Goal: Task Accomplishment & Management: Manage account settings

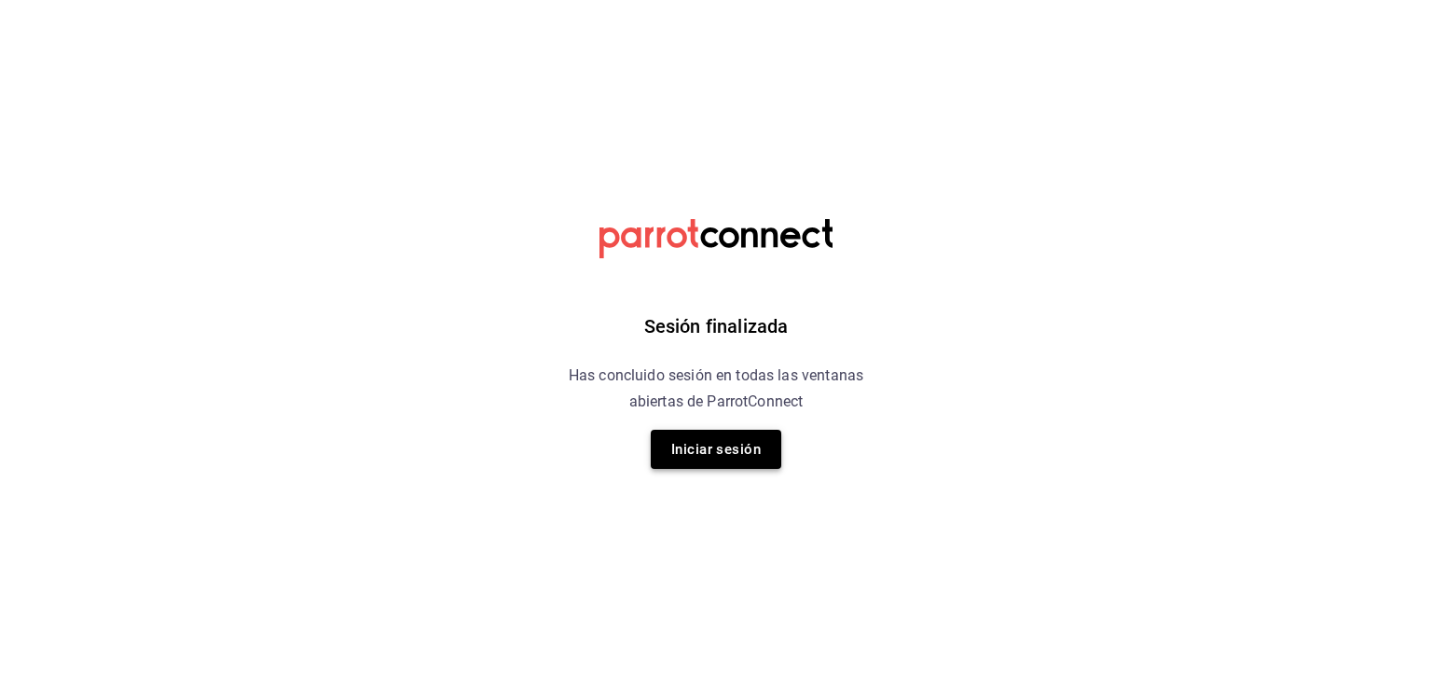
click at [748, 452] on button "Iniciar sesión" at bounding box center [716, 449] width 131 height 39
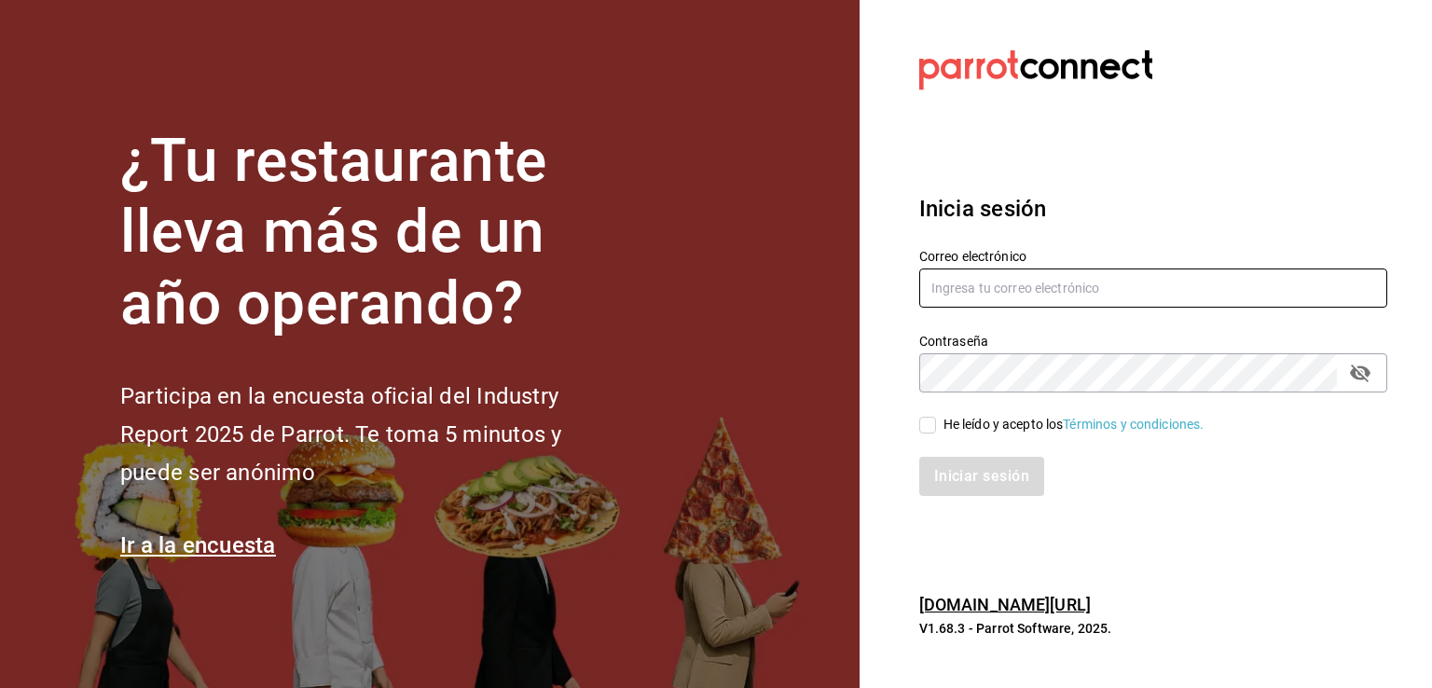
click at [1085, 291] on input "text" at bounding box center [1153, 287] width 468 height 39
type input "kekasmty@gmail.com"
click at [925, 427] on input "He leído y acepto los Términos y condiciones." at bounding box center [927, 425] width 17 height 17
checkbox input "true"
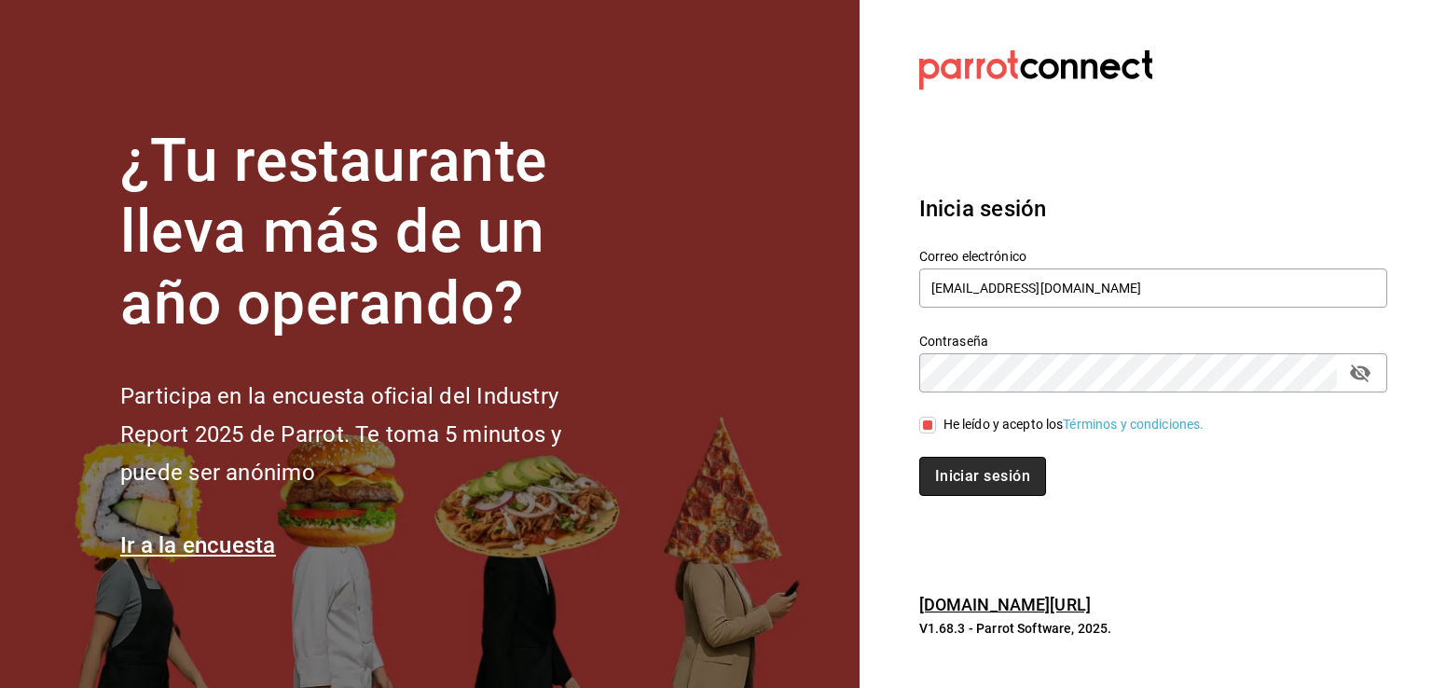
click at [982, 470] on button "Iniciar sesión" at bounding box center [982, 476] width 127 height 39
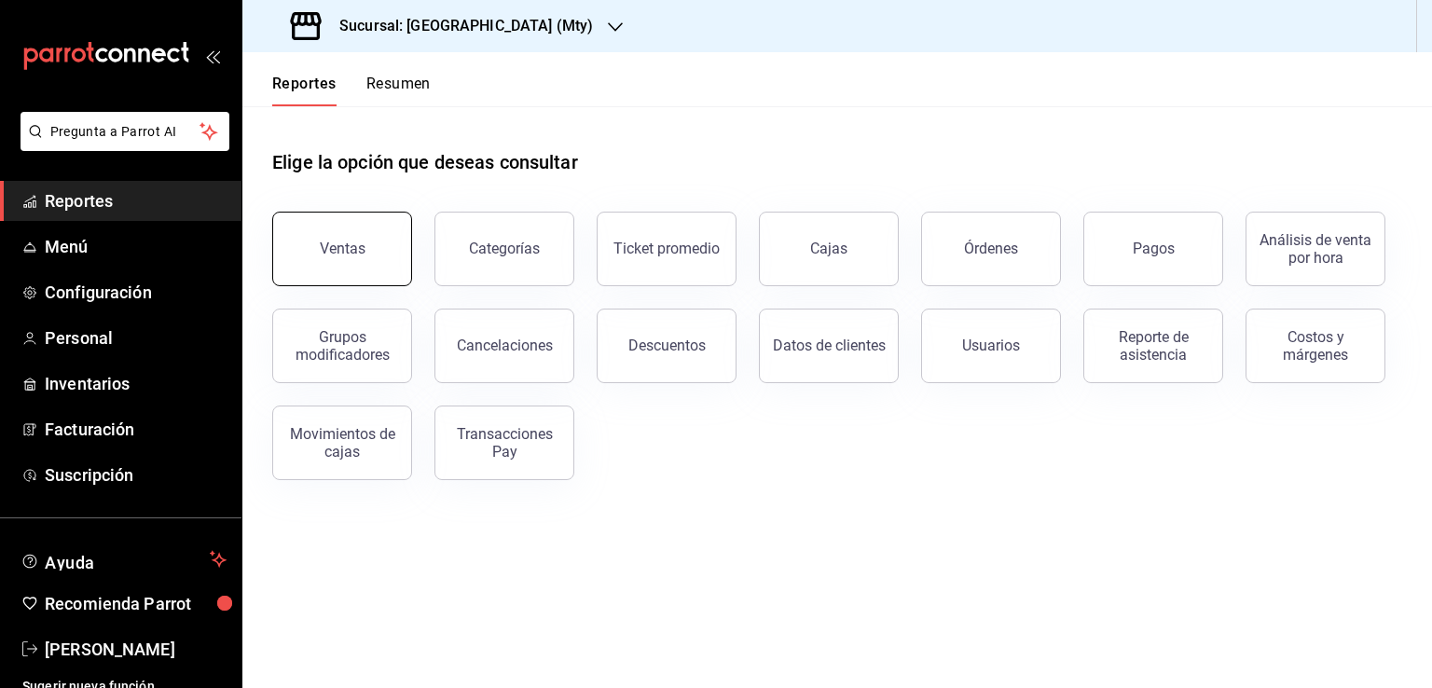
click at [340, 261] on button "Ventas" at bounding box center [342, 249] width 140 height 75
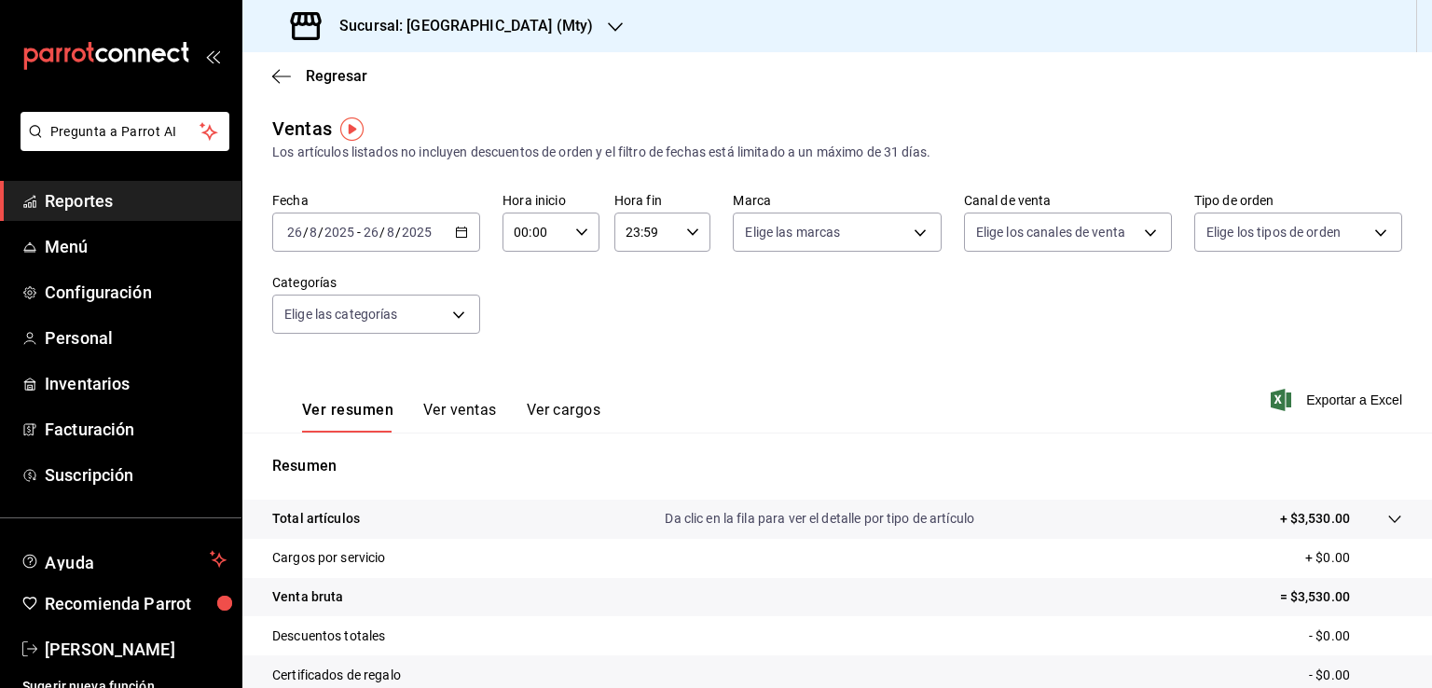
click at [459, 232] on icon "button" at bounding box center [461, 232] width 13 height 13
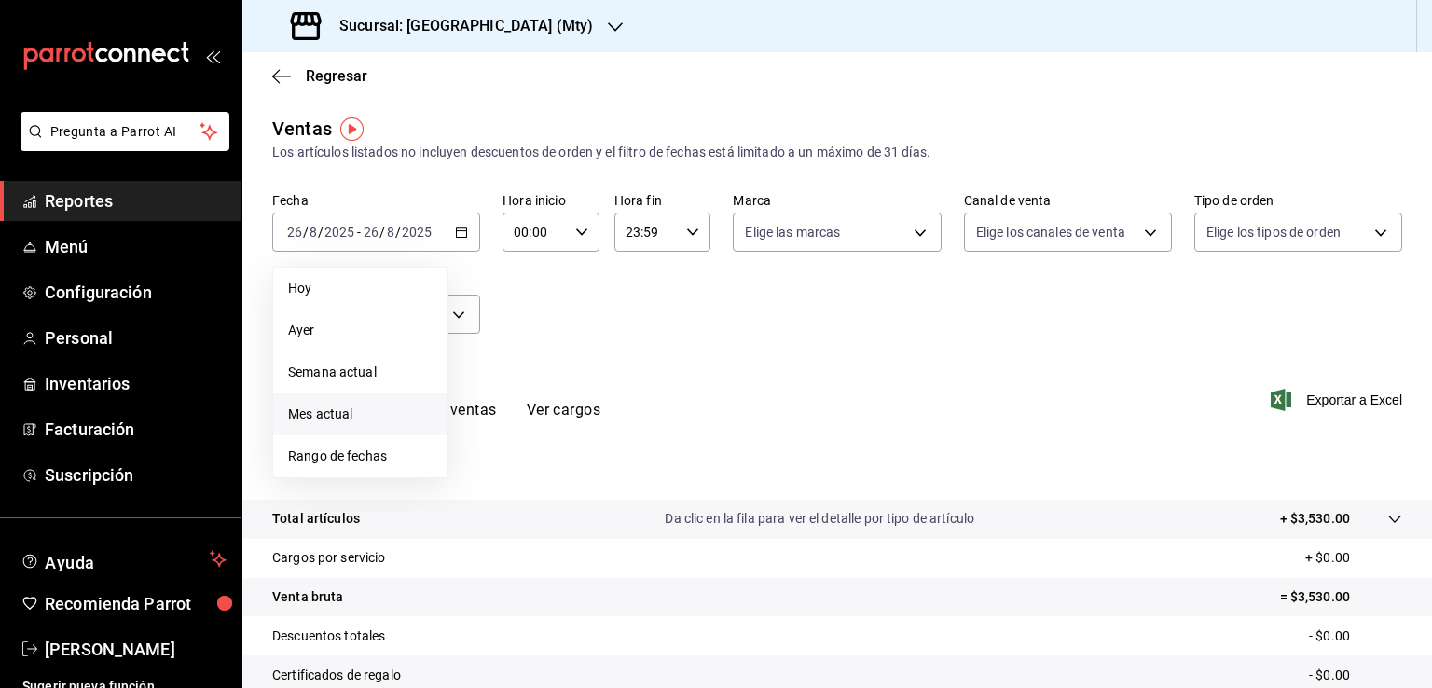
click at [342, 411] on span "Mes actual" at bounding box center [360, 415] width 144 height 20
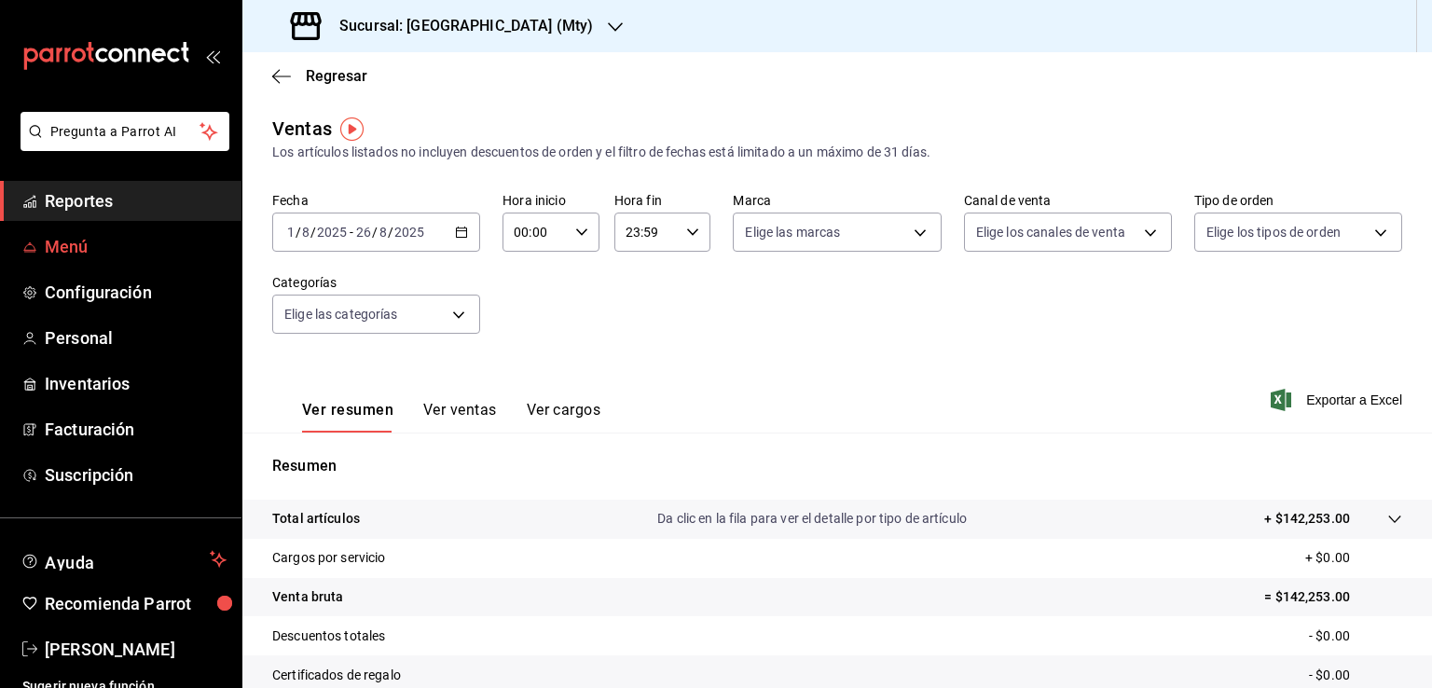
click at [67, 250] on span "Menú" at bounding box center [136, 246] width 182 height 25
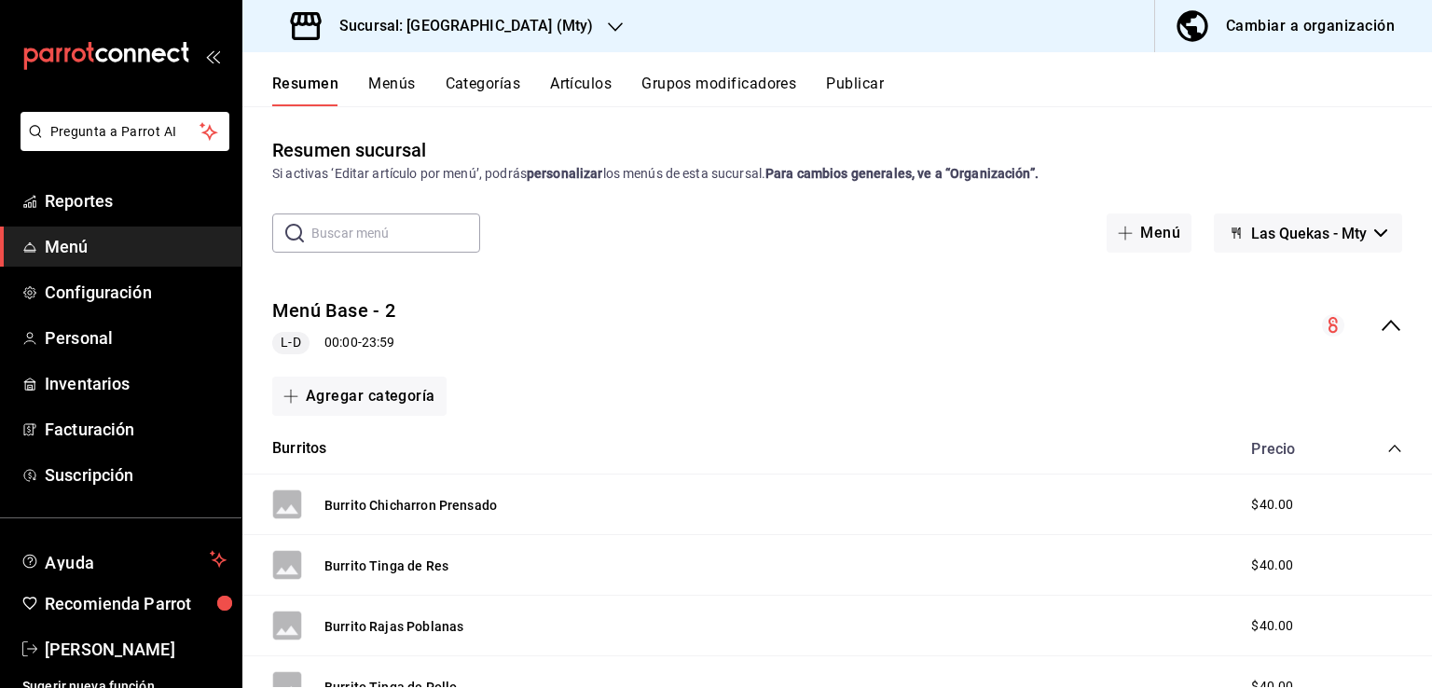
click at [527, 27] on div "Sucursal: [GEOGRAPHIC_DATA] (Mty)" at bounding box center [443, 26] width 373 height 52
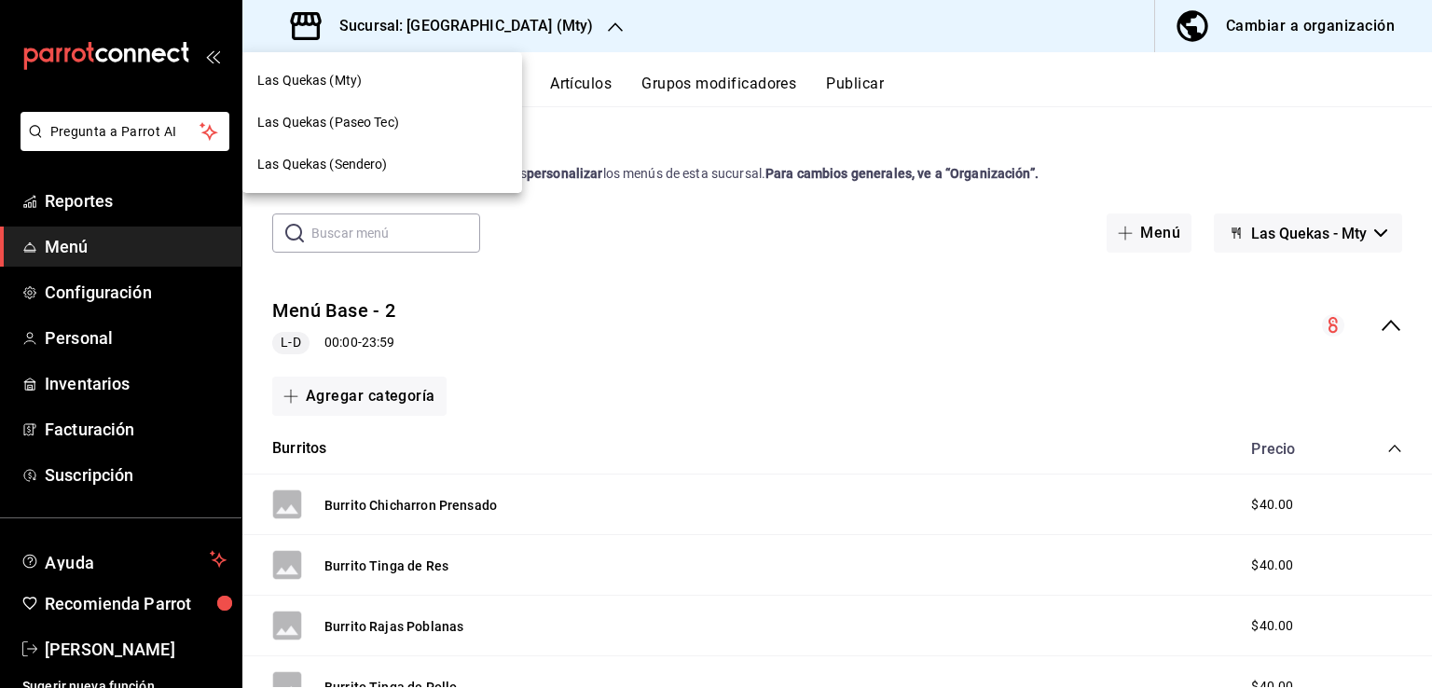
click at [324, 166] on span "Las Quekas (Sendero)" at bounding box center [322, 165] width 131 height 20
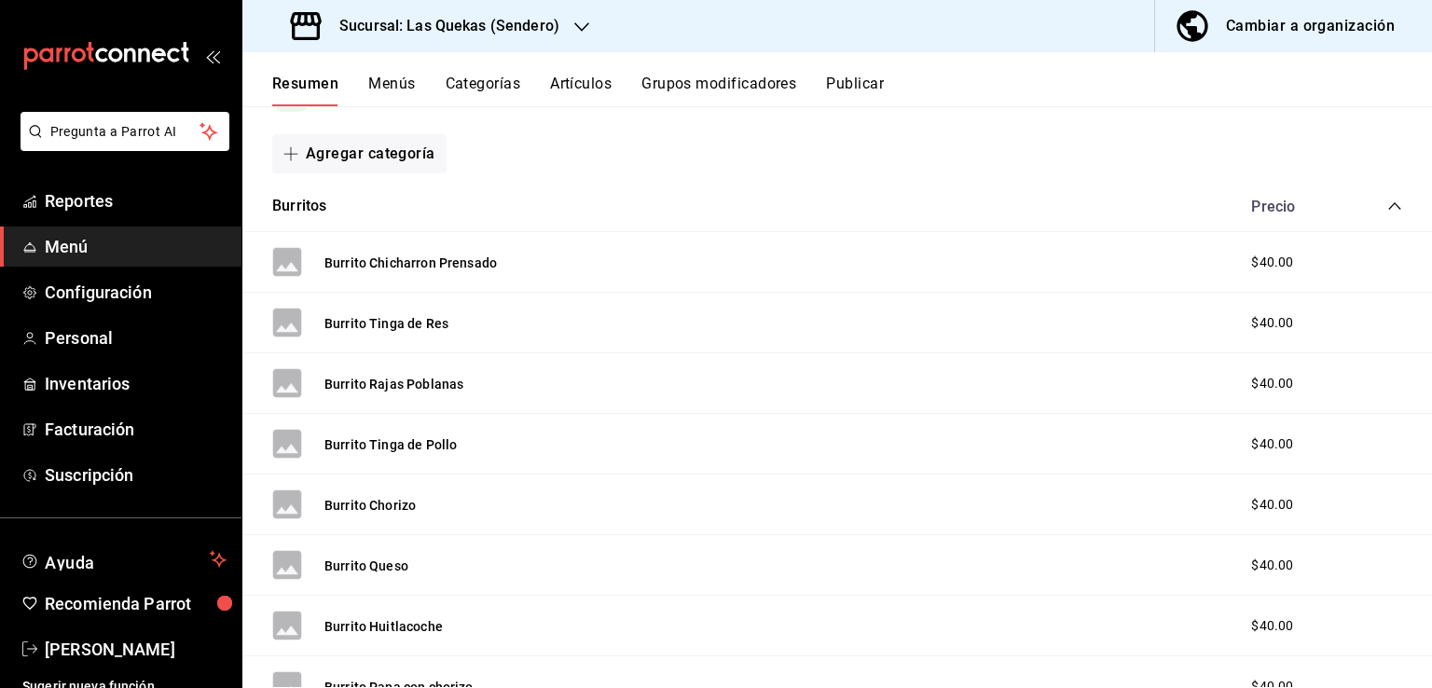
scroll to position [93, 0]
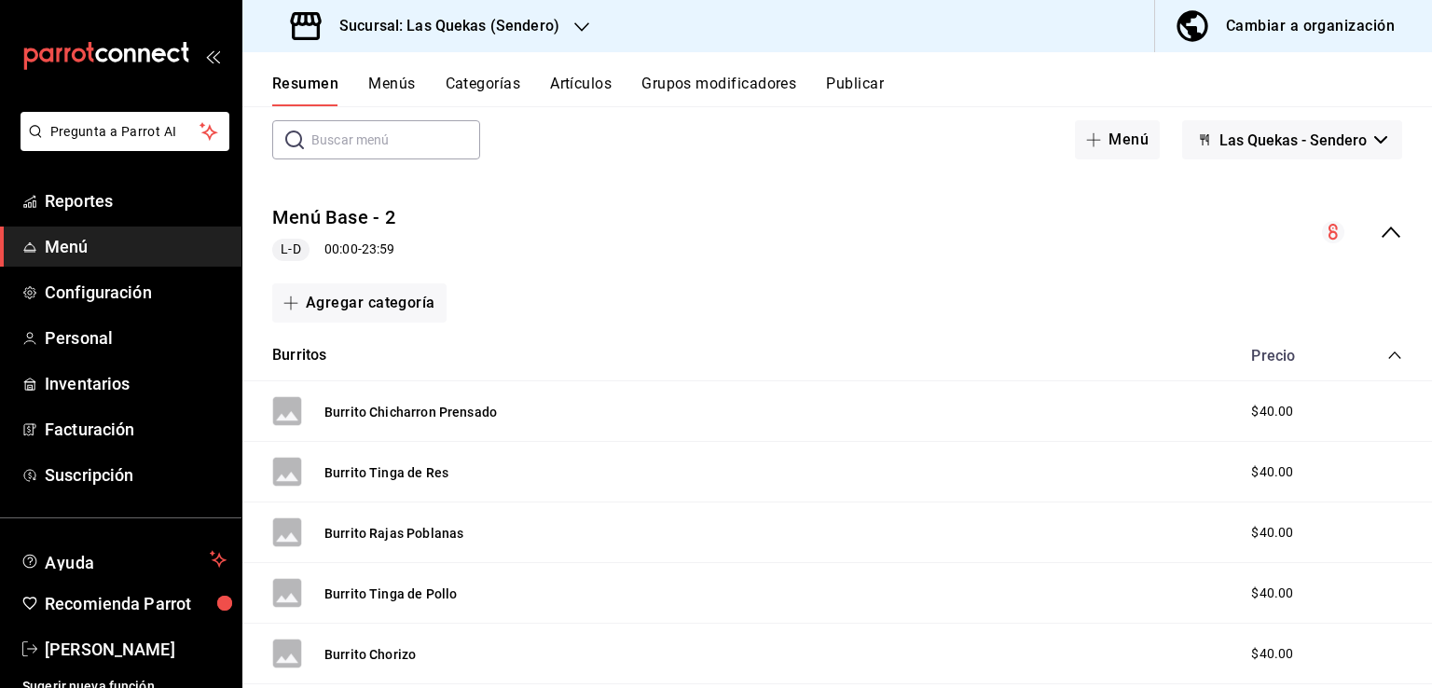
click at [698, 86] on button "Grupos modificadores" at bounding box center [718, 91] width 155 height 32
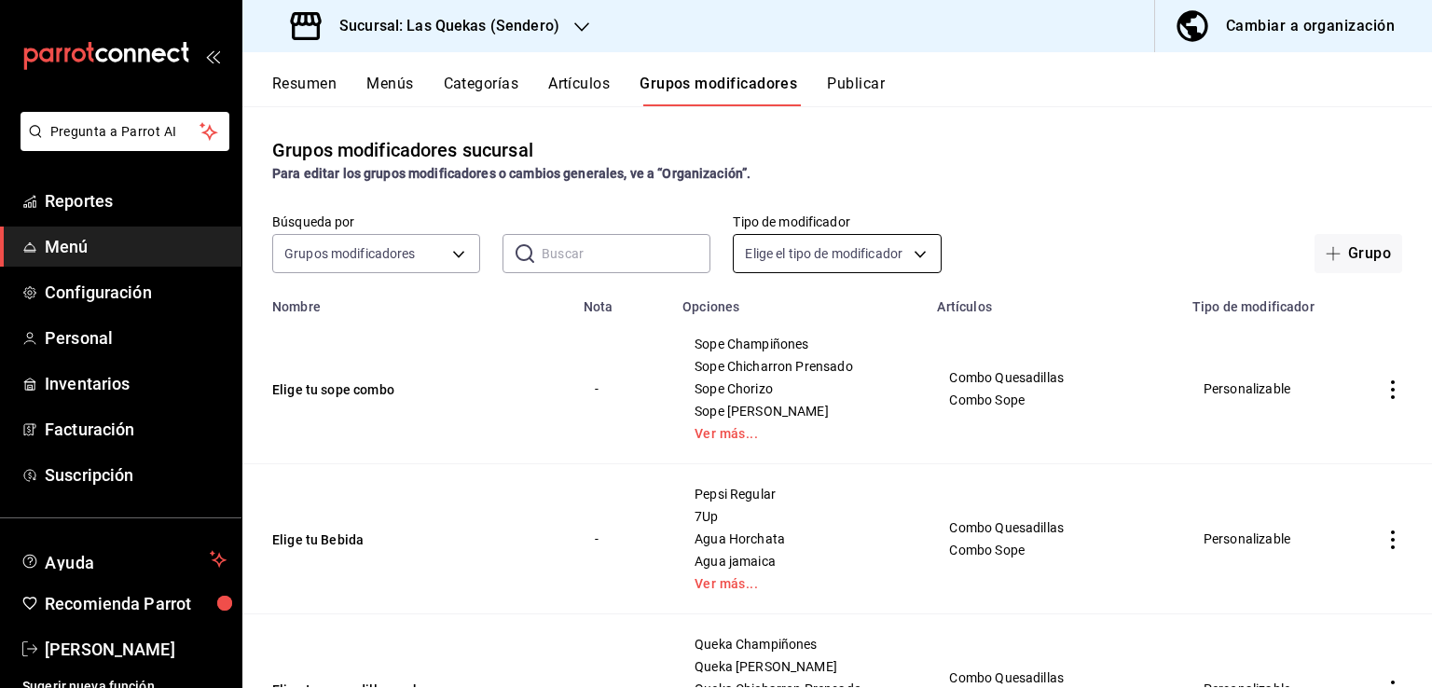
click at [805, 258] on body "Pregunta a Parrot AI Reportes Menú Configuración Personal Inventarios Facturaci…" at bounding box center [716, 344] width 1432 height 688
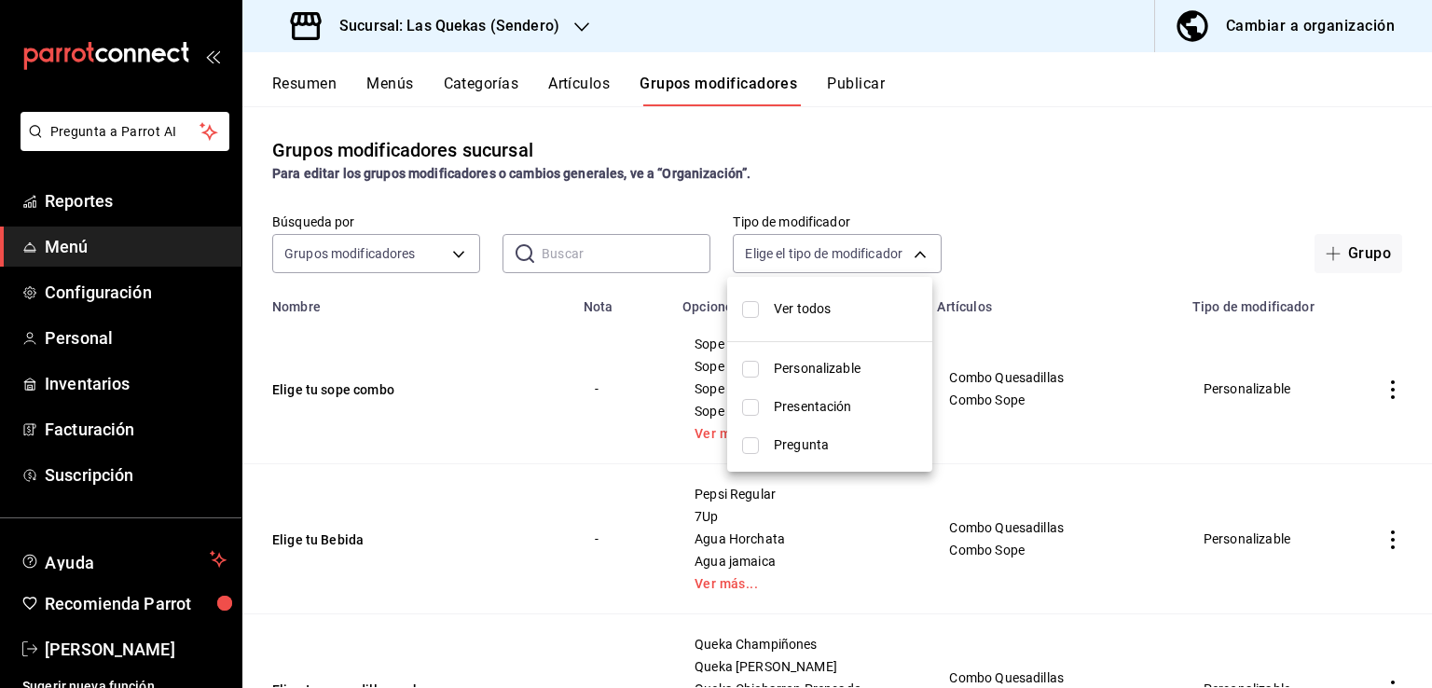
click at [1340, 252] on div at bounding box center [716, 344] width 1432 height 688
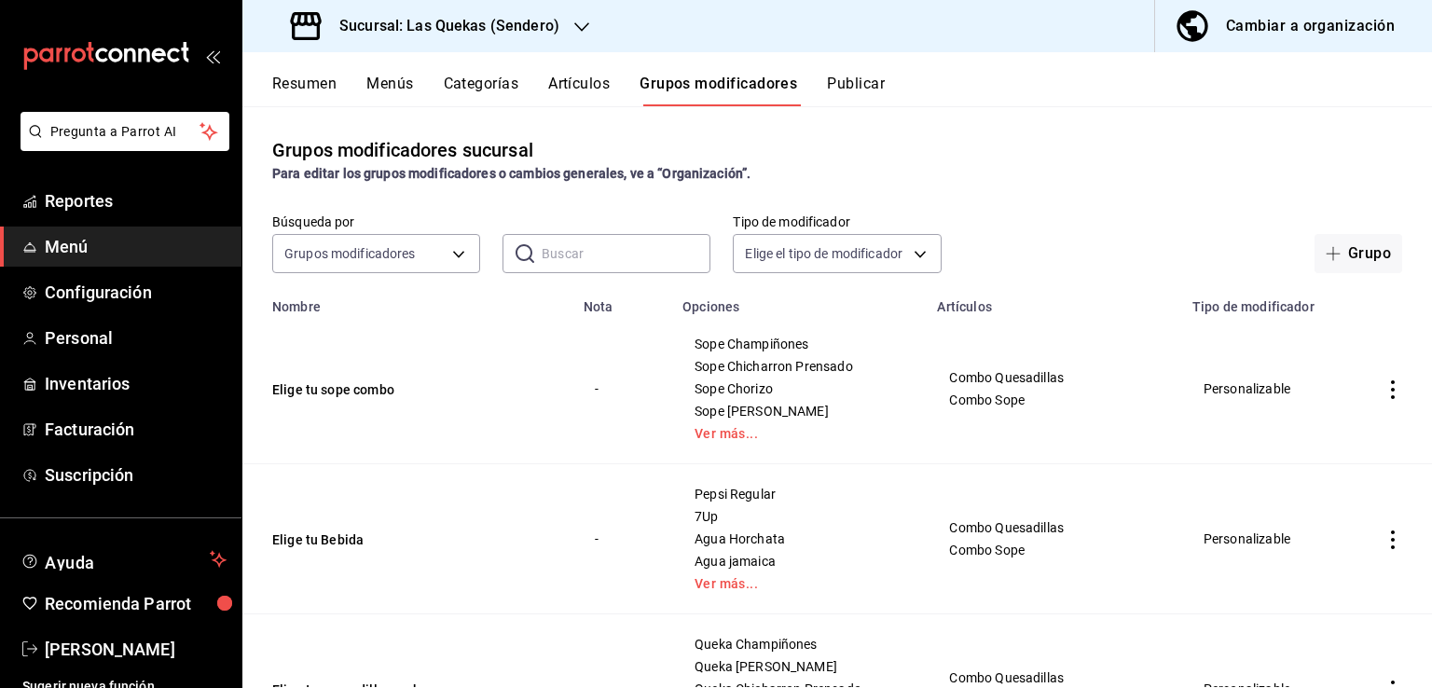
click at [1340, 252] on button "Grupo" at bounding box center [1358, 253] width 88 height 39
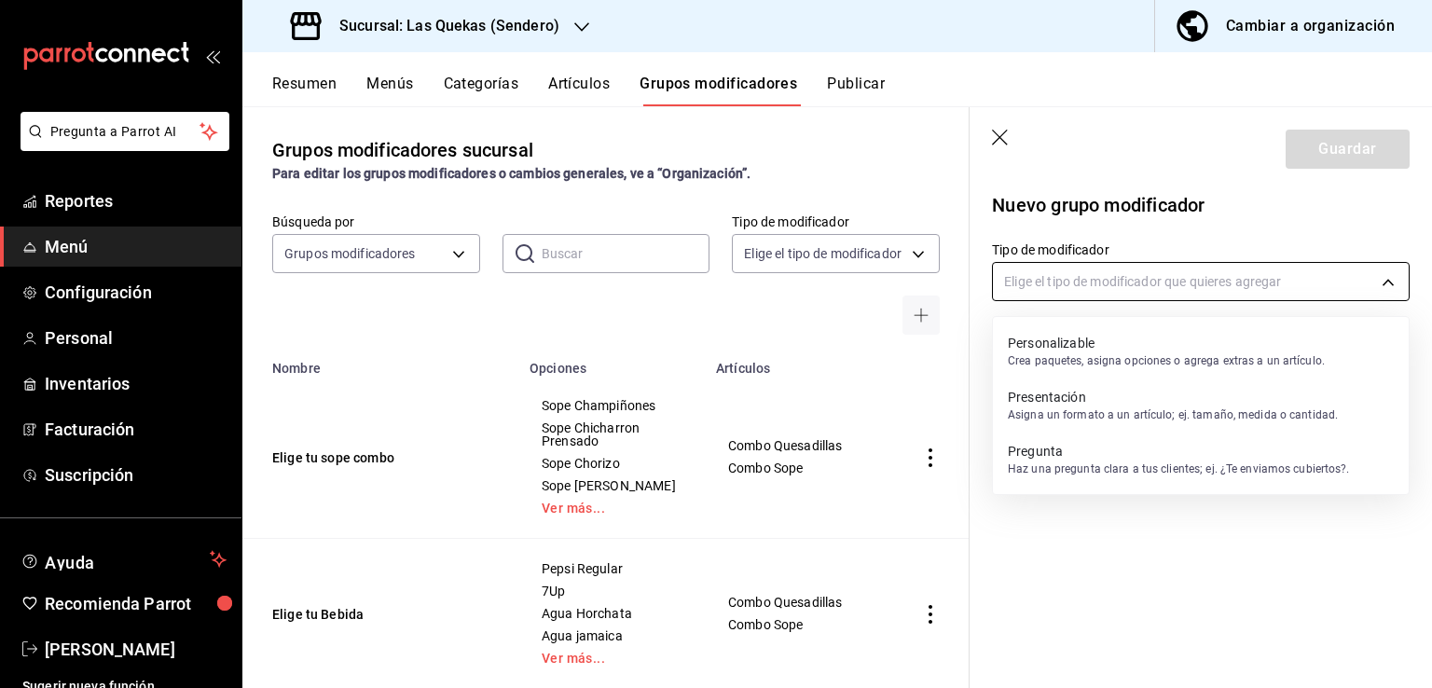
click at [1230, 279] on body "Pregunta a Parrot AI Reportes Menú Configuración Personal Inventarios Facturaci…" at bounding box center [716, 344] width 1432 height 688
click at [996, 146] on div at bounding box center [716, 344] width 1432 height 688
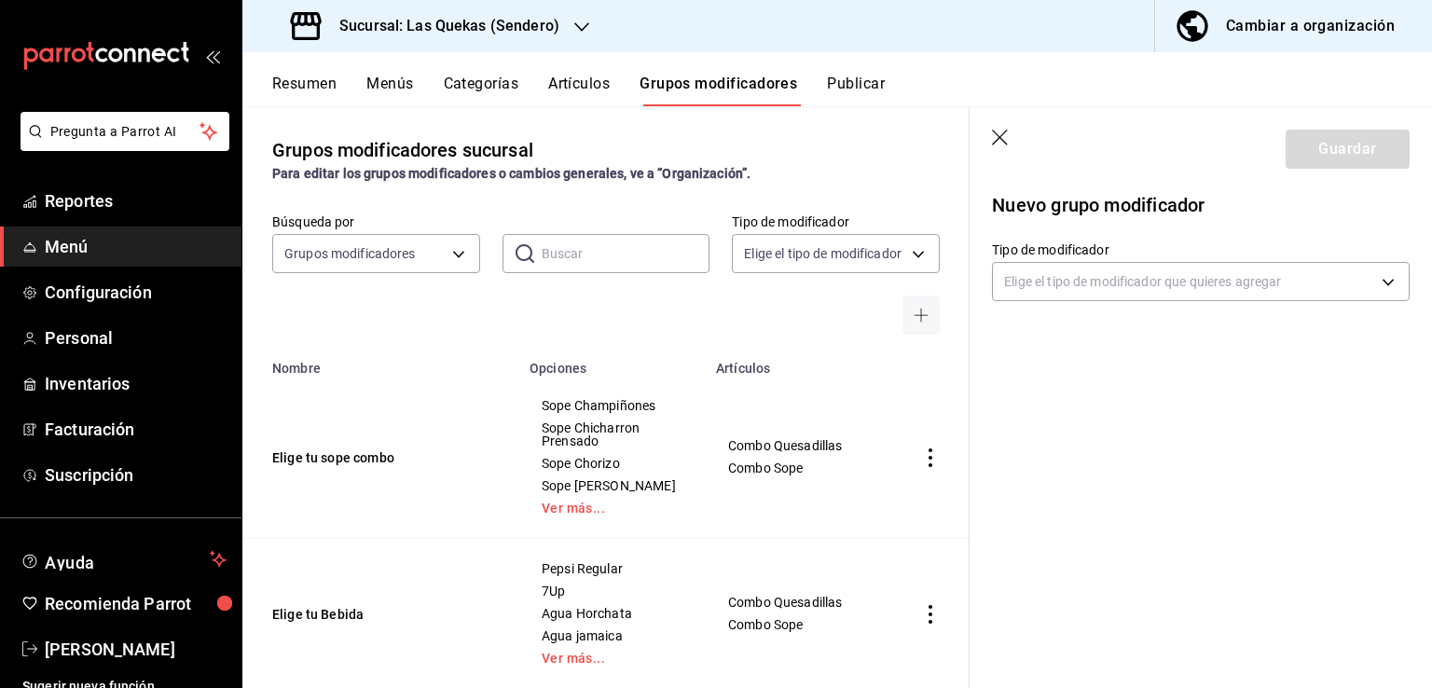
click at [1003, 134] on icon "button" at bounding box center [1000, 138] width 16 height 16
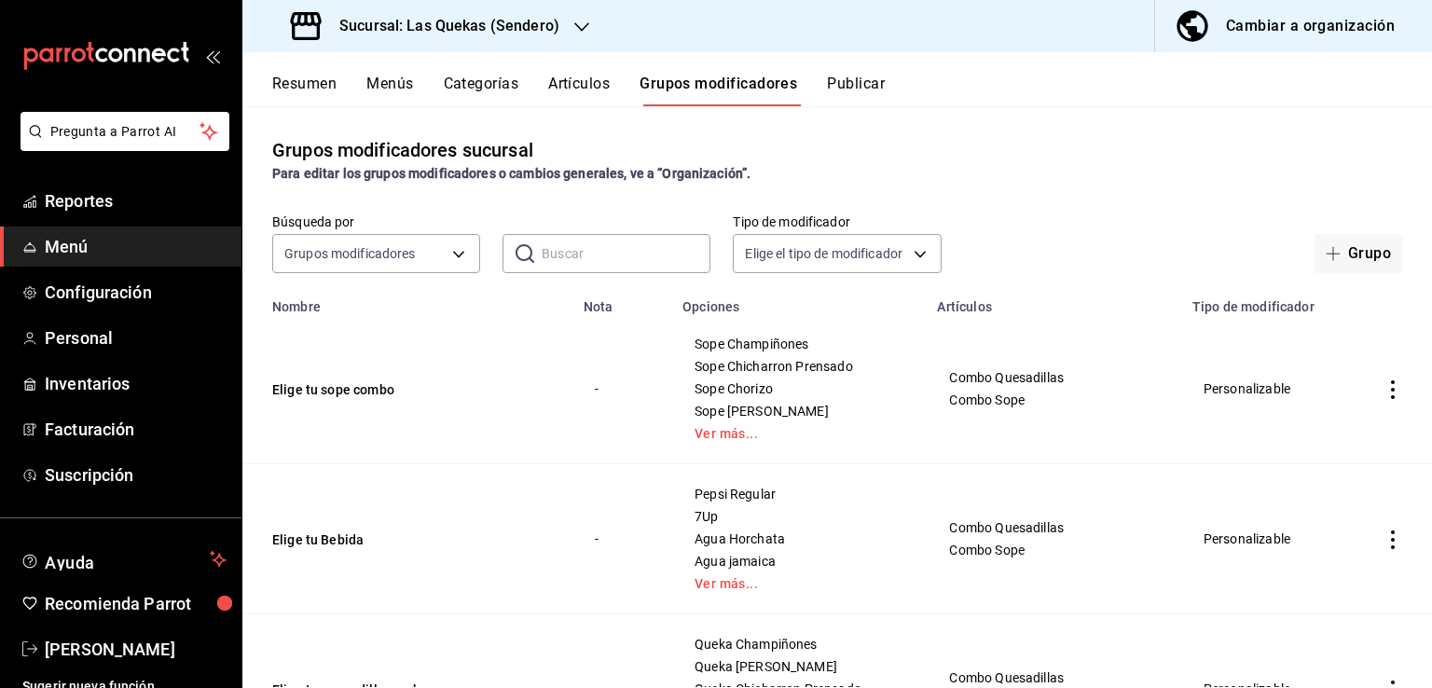
click at [503, 86] on button "Categorías" at bounding box center [482, 91] width 76 height 32
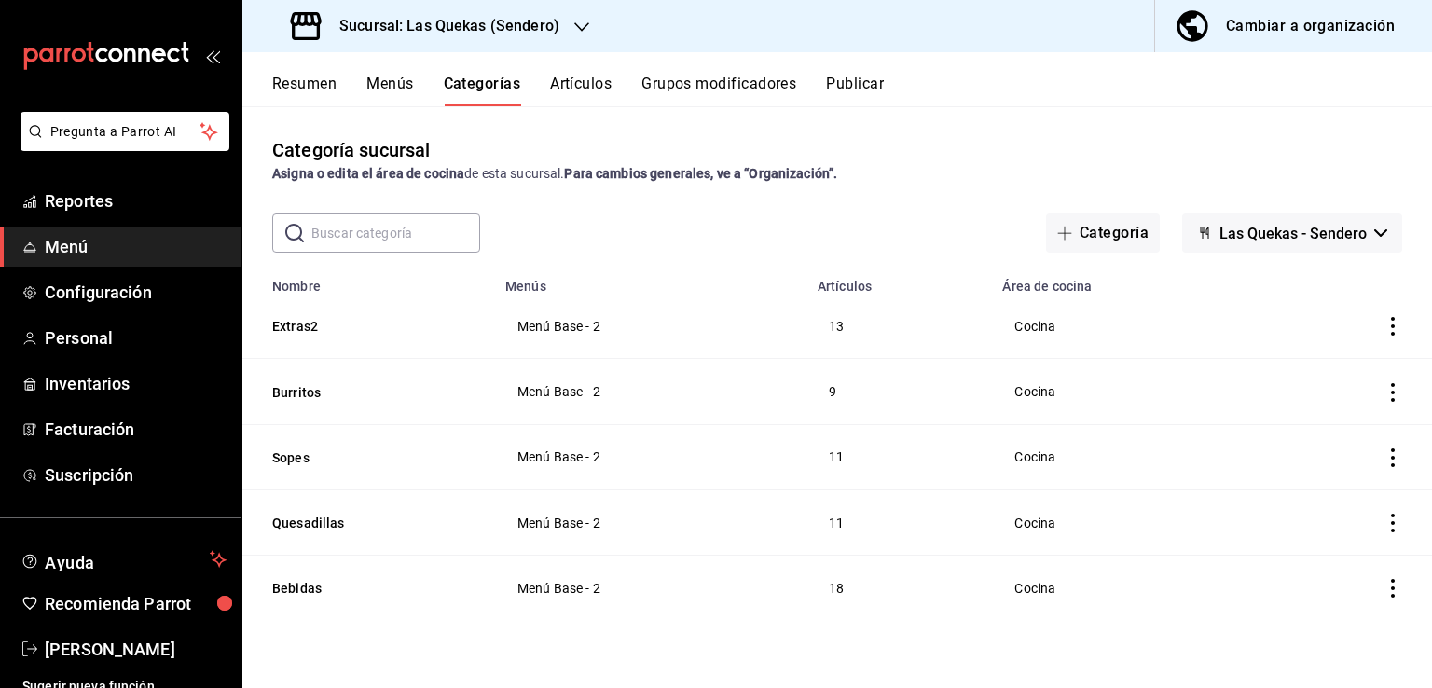
click at [402, 82] on button "Menús" at bounding box center [389, 91] width 47 height 32
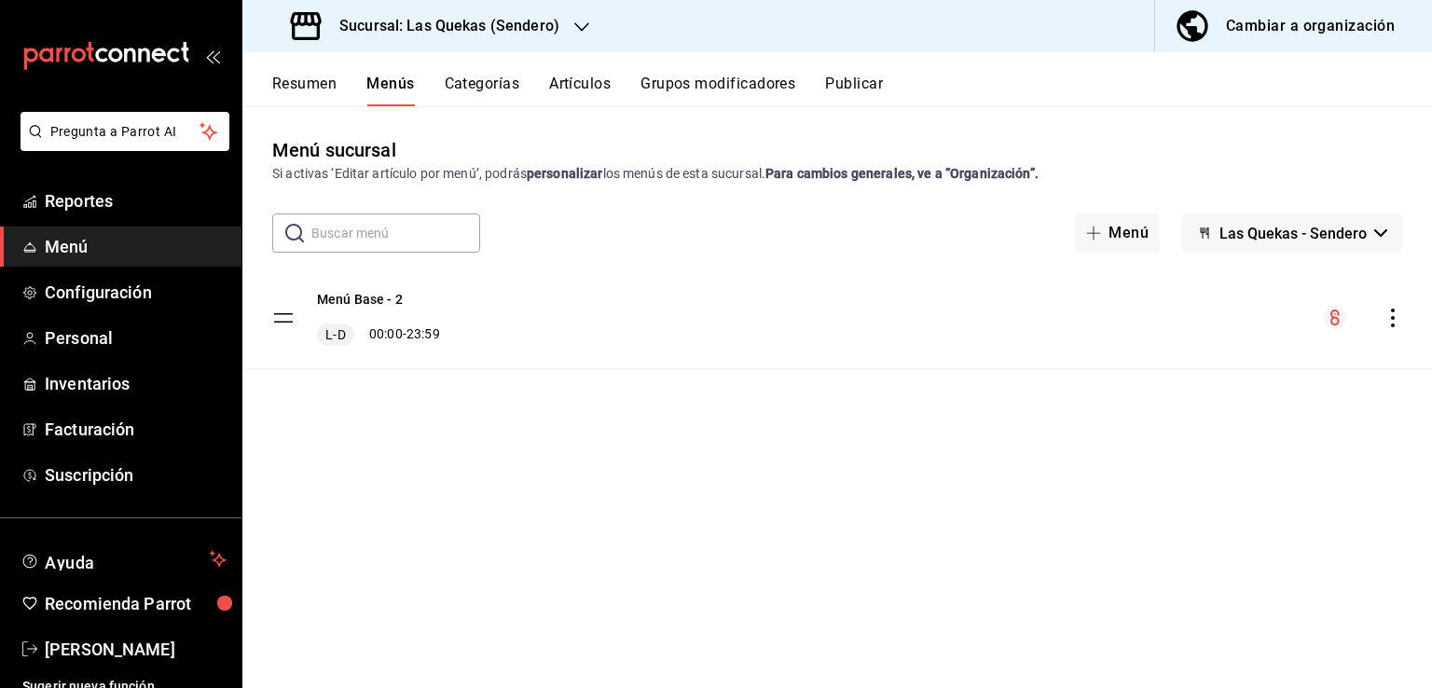
click at [276, 89] on button "Resumen" at bounding box center [304, 91] width 64 height 32
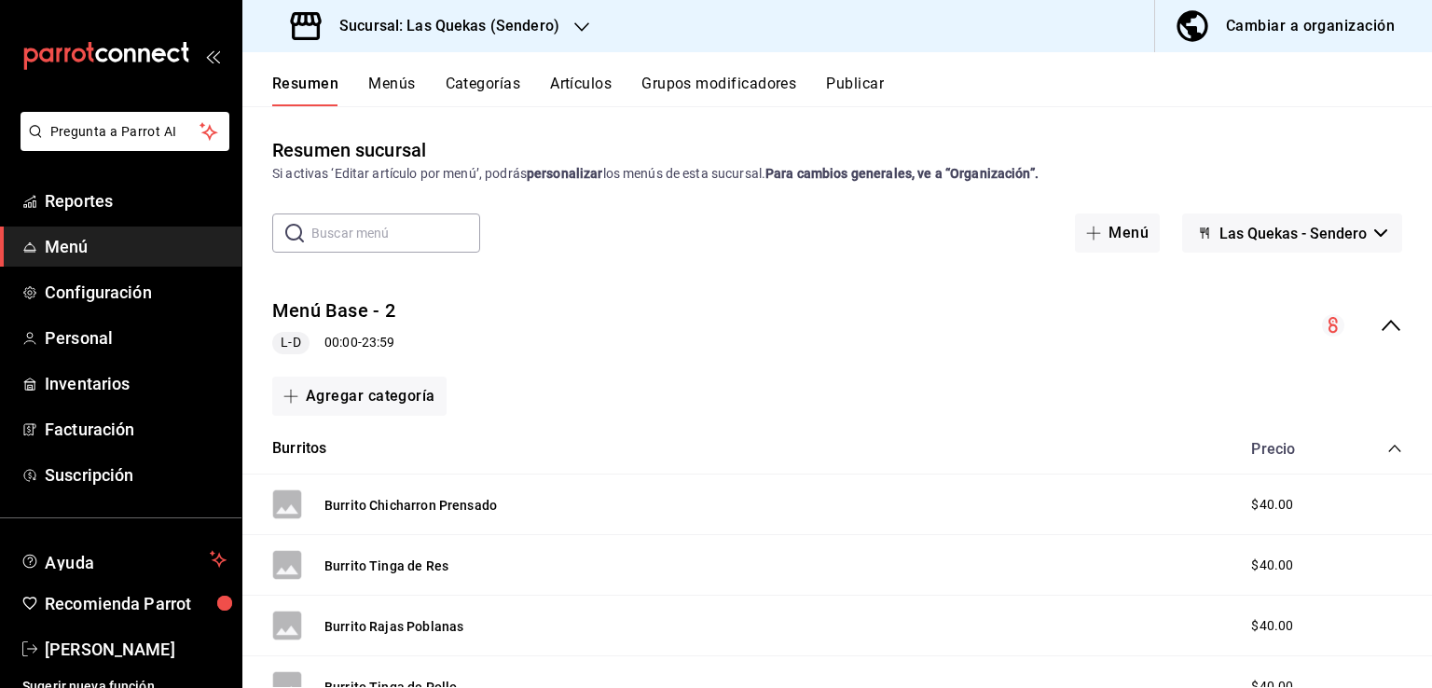
scroll to position [186, 0]
